Goal: Transaction & Acquisition: Purchase product/service

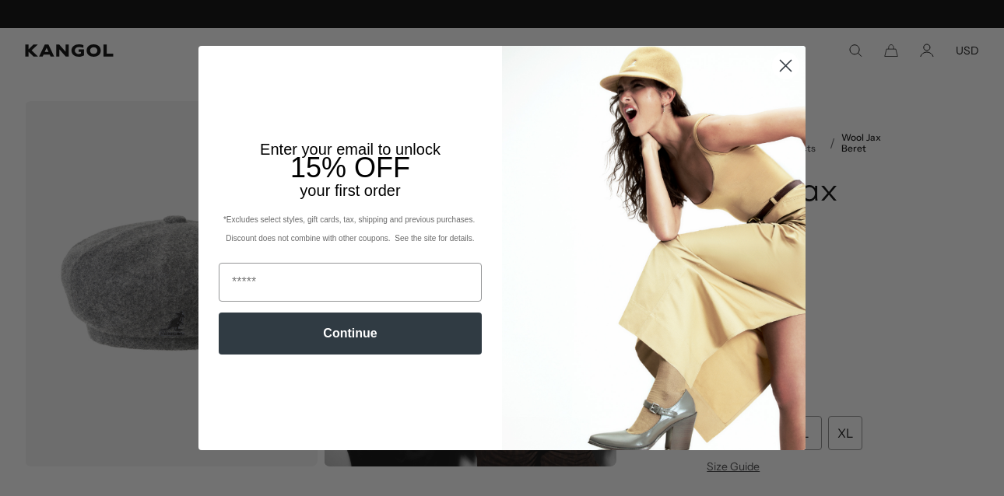
scroll to position [0, 321]
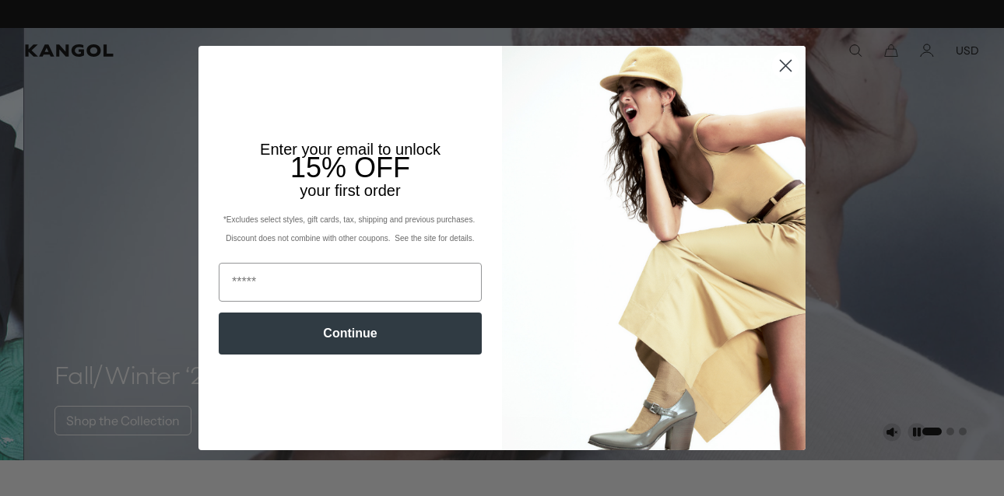
scroll to position [0, 321]
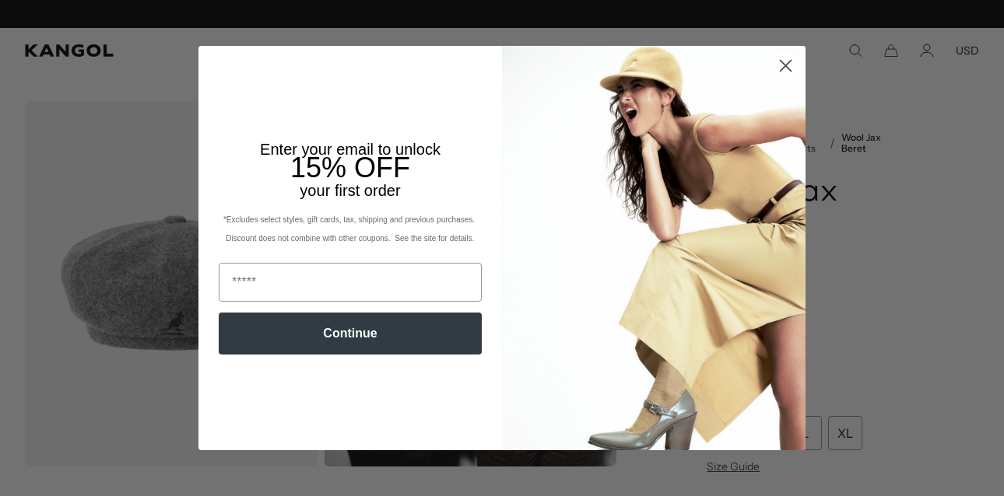
scroll to position [0, 321]
